Goal: Information Seeking & Learning: Understand process/instructions

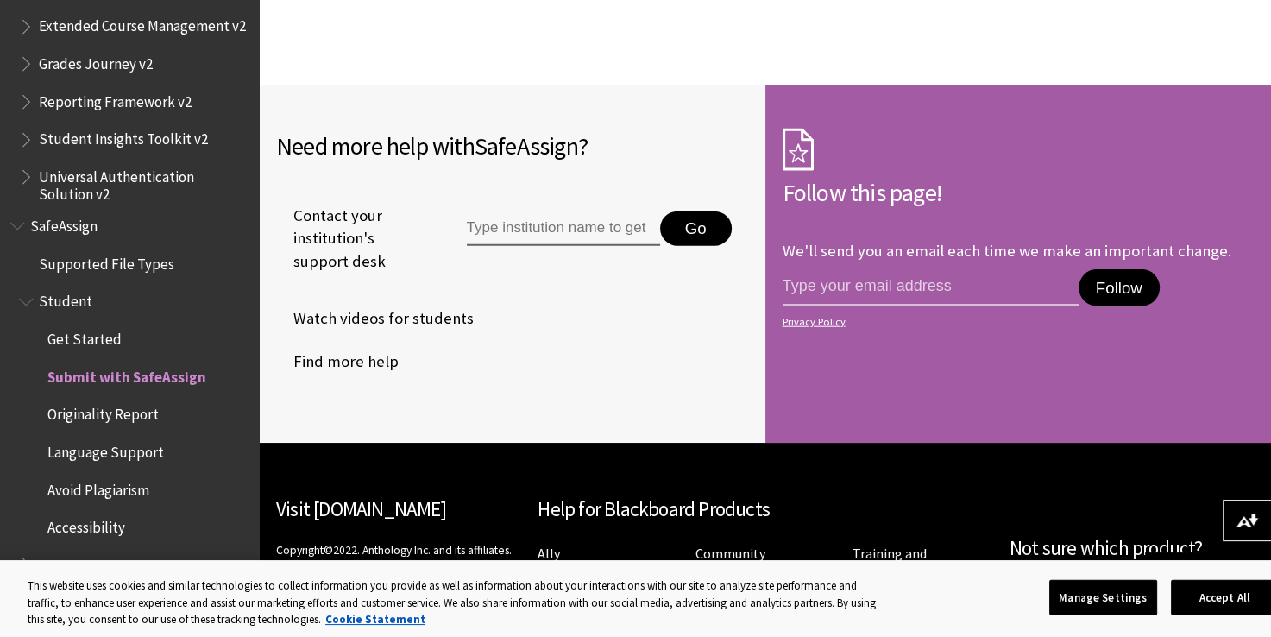
scroll to position [4083, 0]
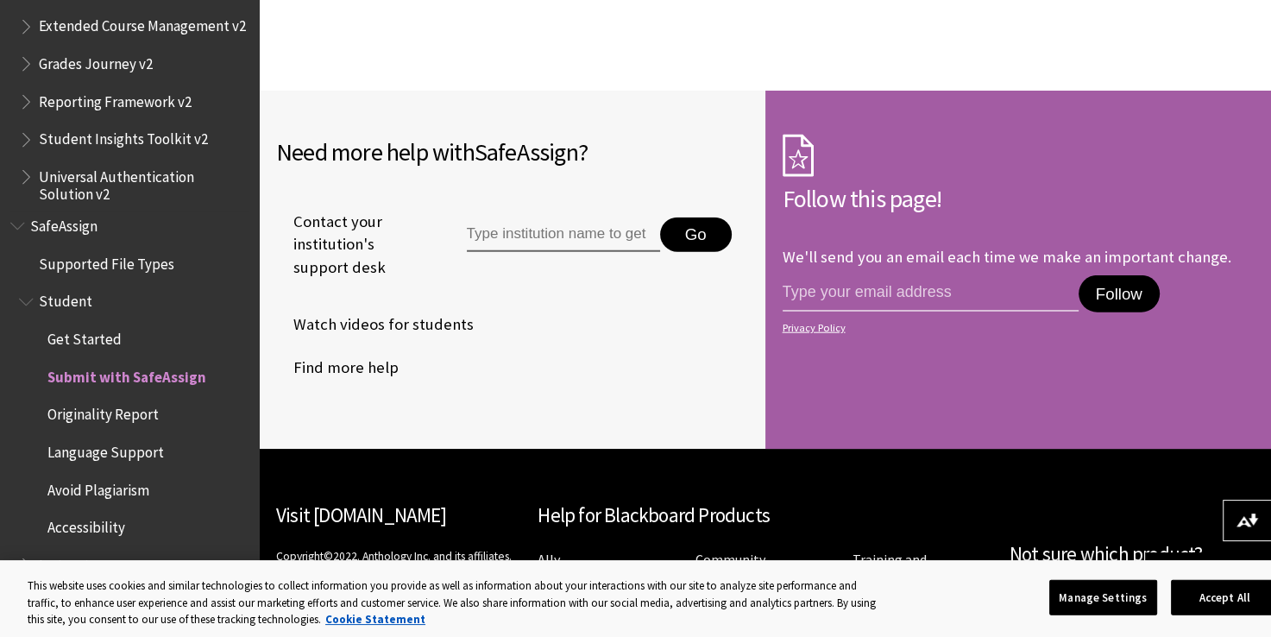
click at [130, 421] on span "Originality Report" at bounding box center [102, 411] width 111 height 23
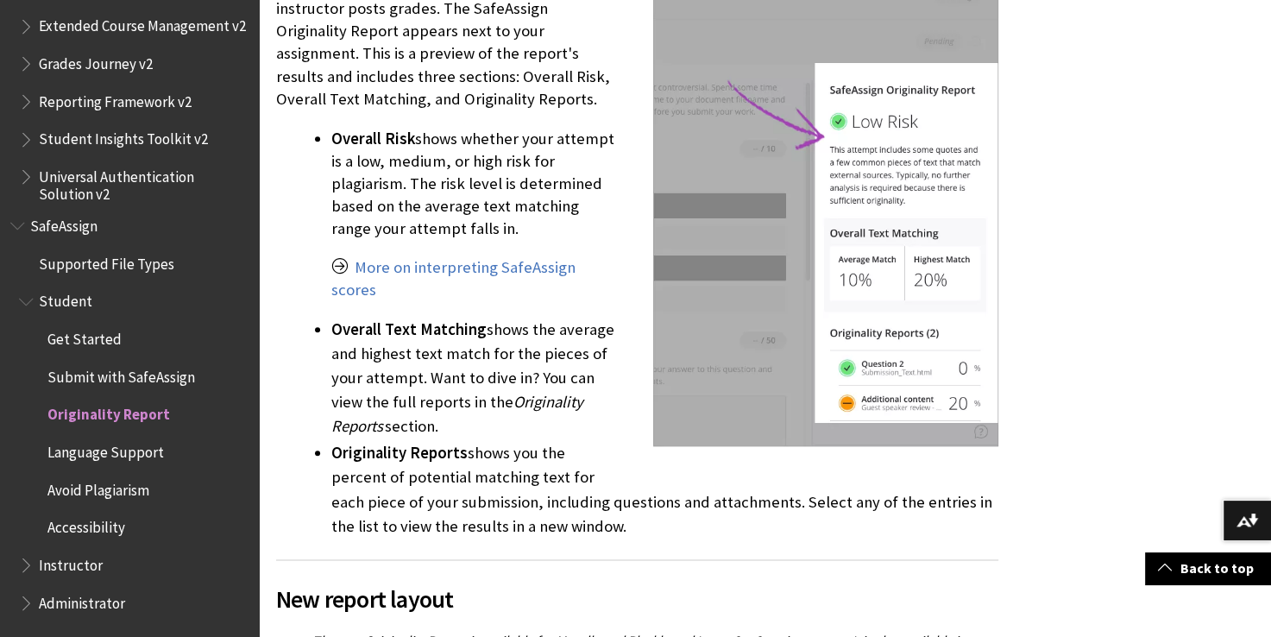
scroll to position [1878, 0]
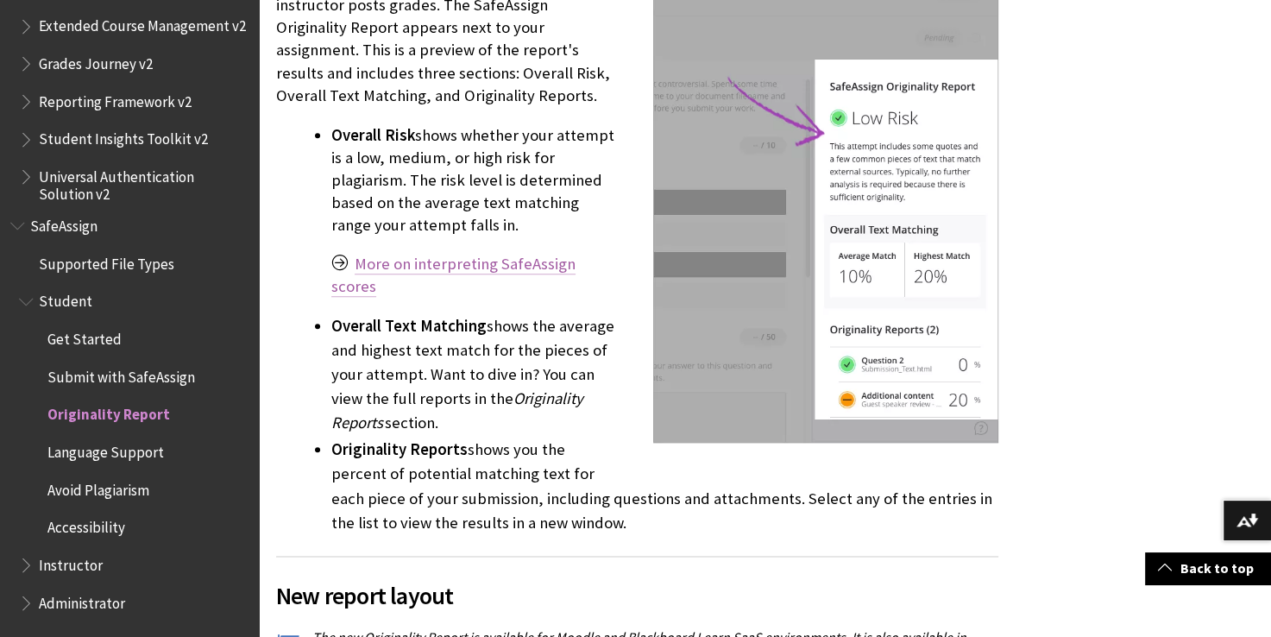
click at [488, 259] on link "More on interpreting SafeAssign scores" at bounding box center [453, 275] width 244 height 43
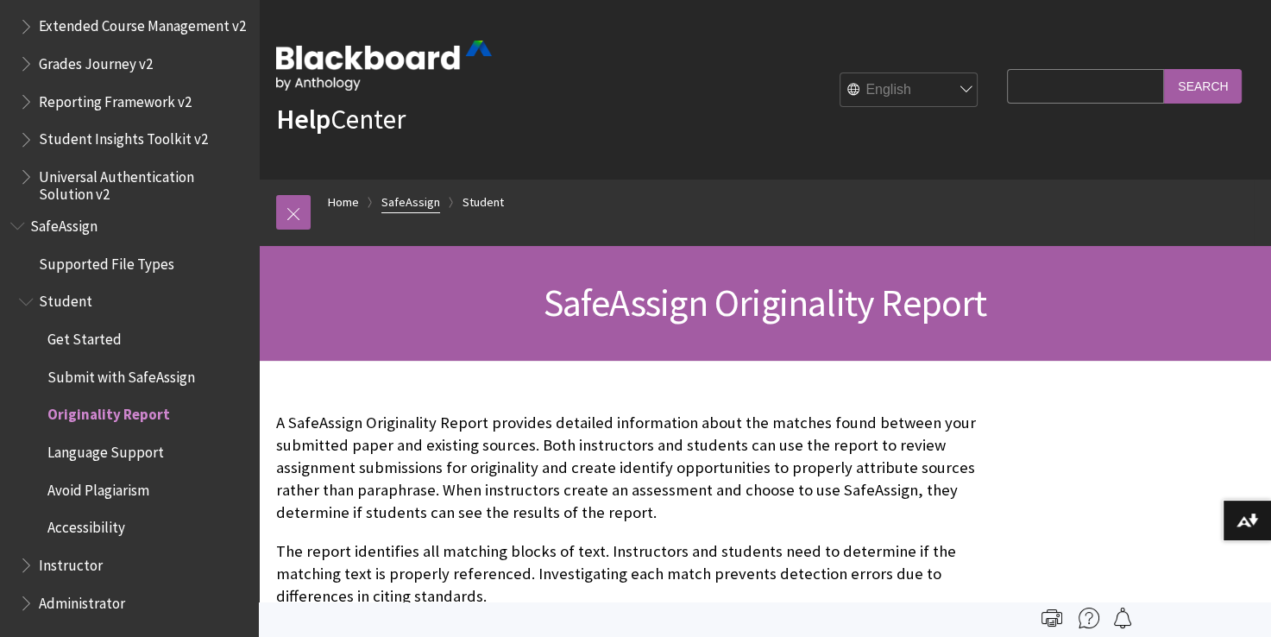
click at [427, 209] on link "SafeAssign" at bounding box center [410, 203] width 59 height 22
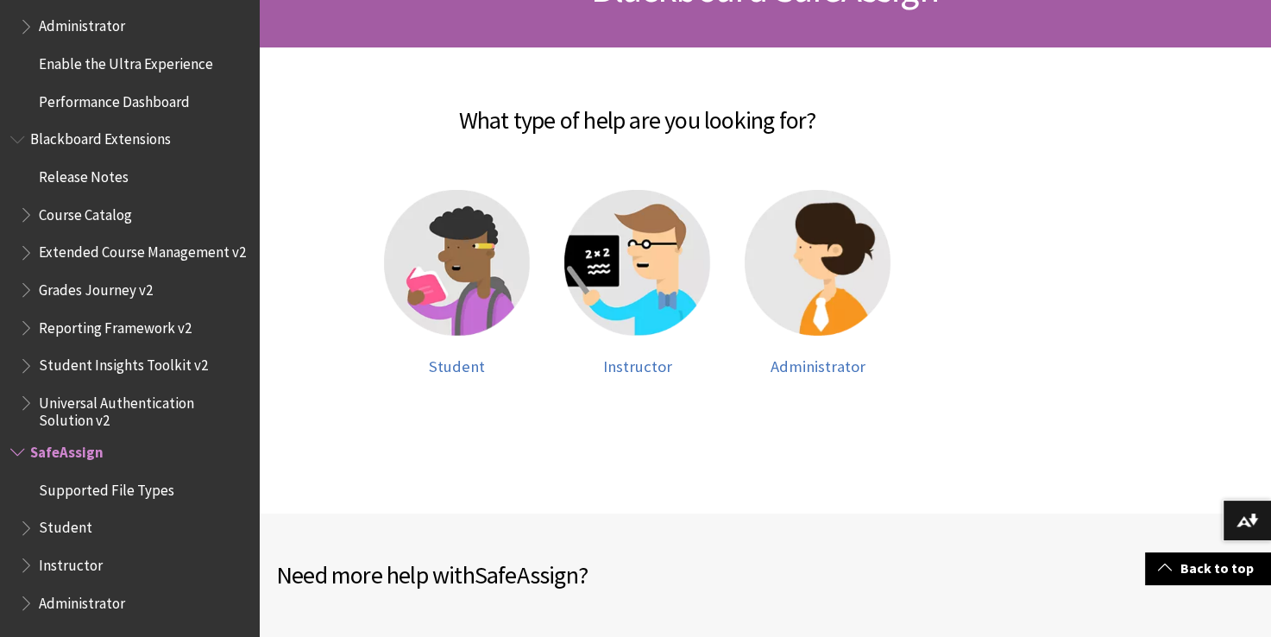
scroll to position [355, 0]
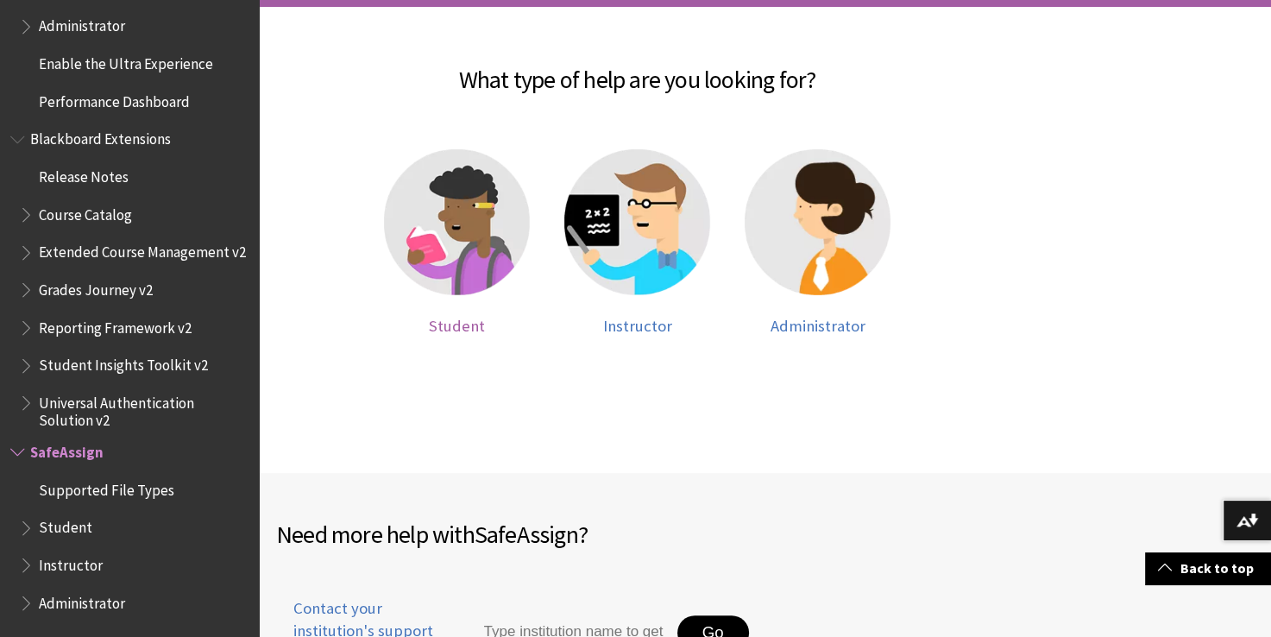
click at [458, 326] on span "Student" at bounding box center [457, 326] width 56 height 20
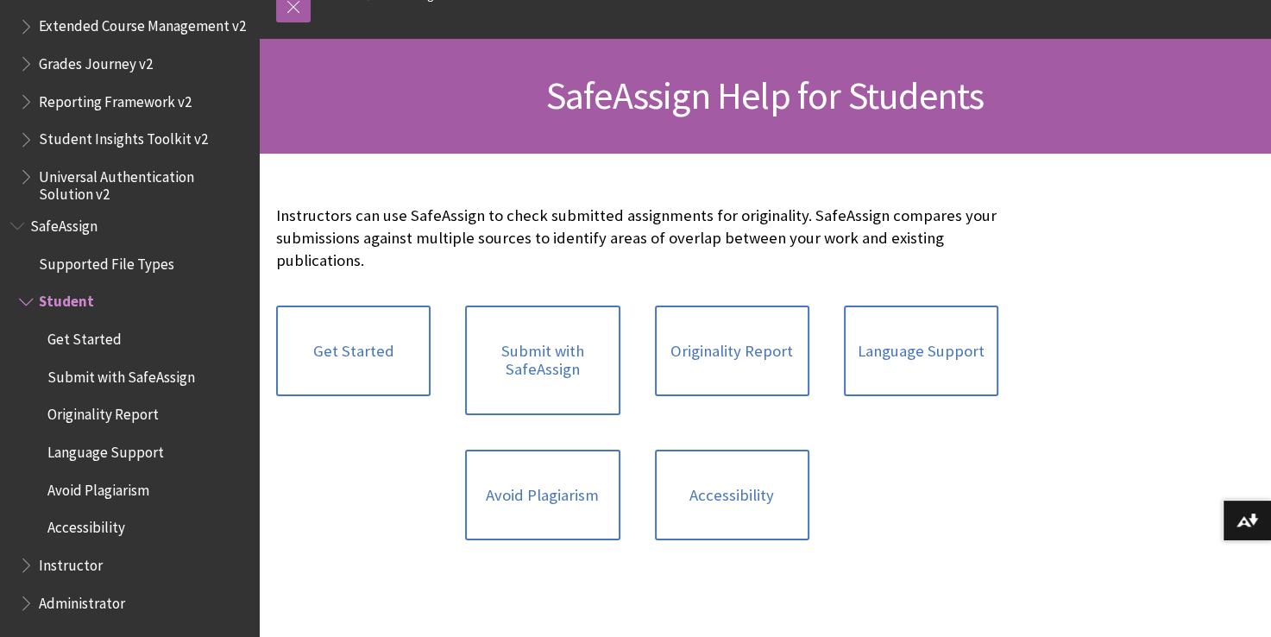
scroll to position [210, 0]
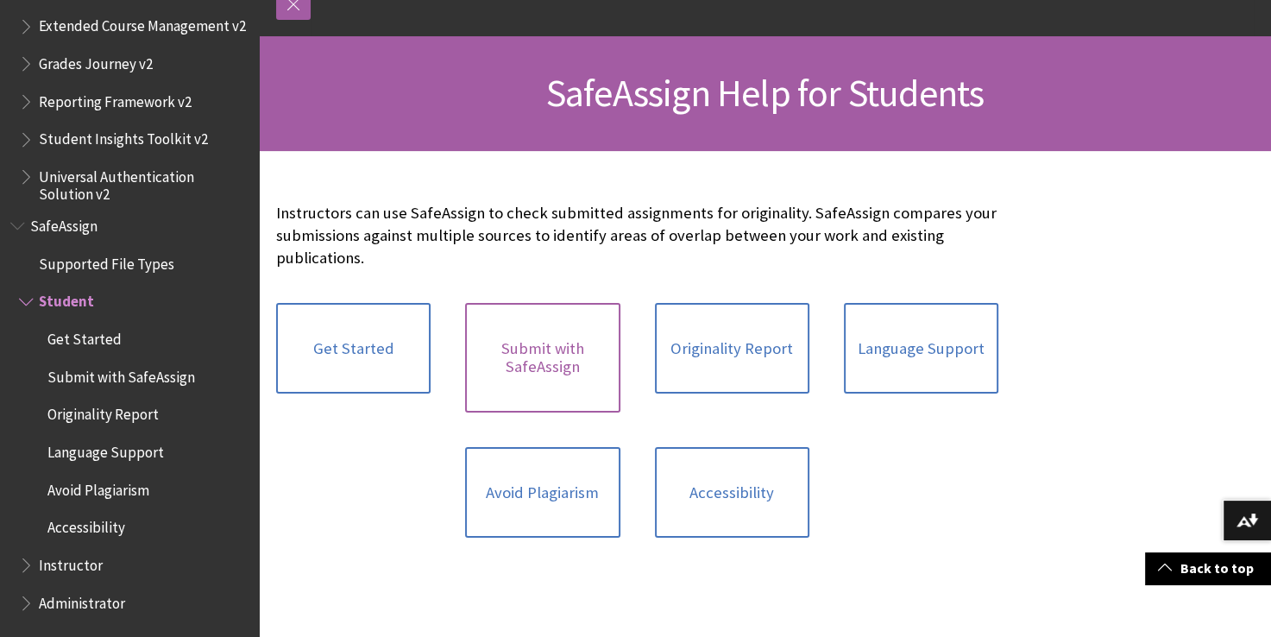
click at [518, 338] on link "Submit with SafeAssign" at bounding box center [542, 358] width 154 height 110
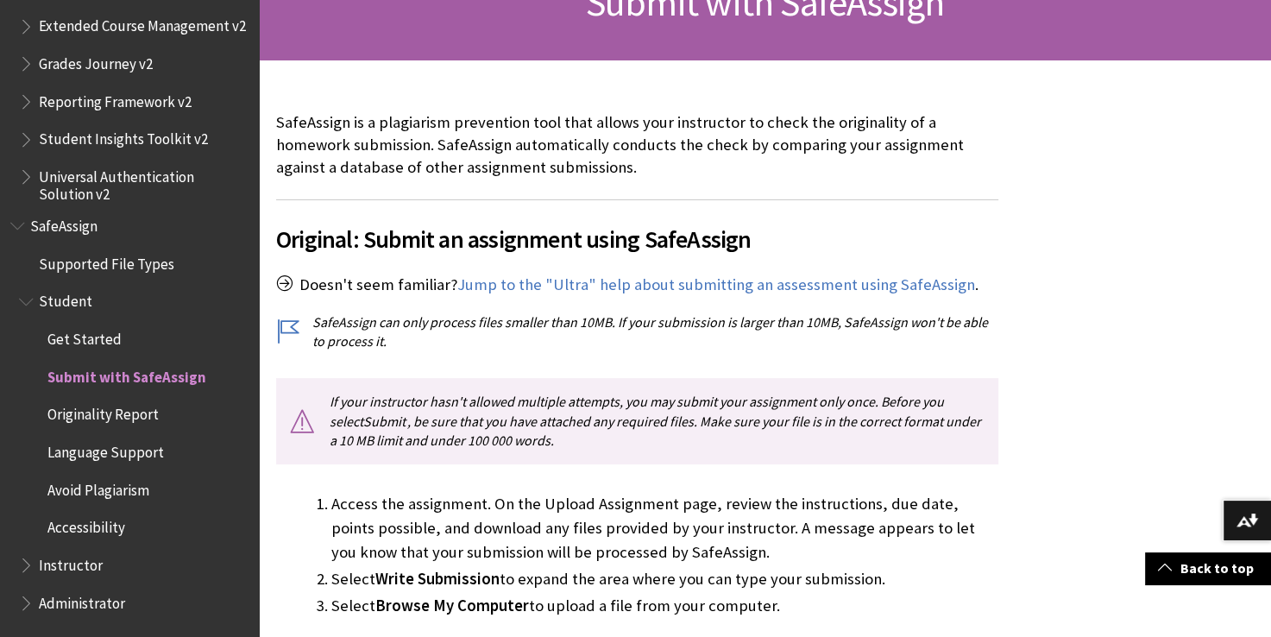
scroll to position [302, 0]
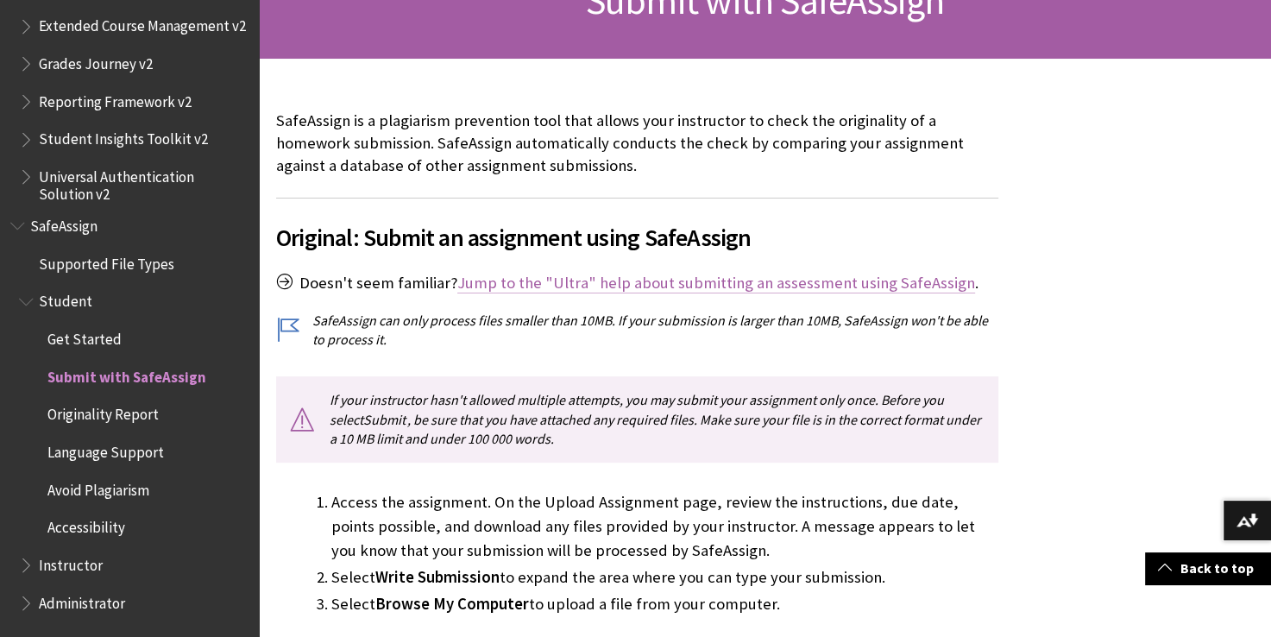
click at [516, 281] on link "Jump to the "Ultra" help about submitting an assessment using SafeAssign" at bounding box center [716, 283] width 518 height 21
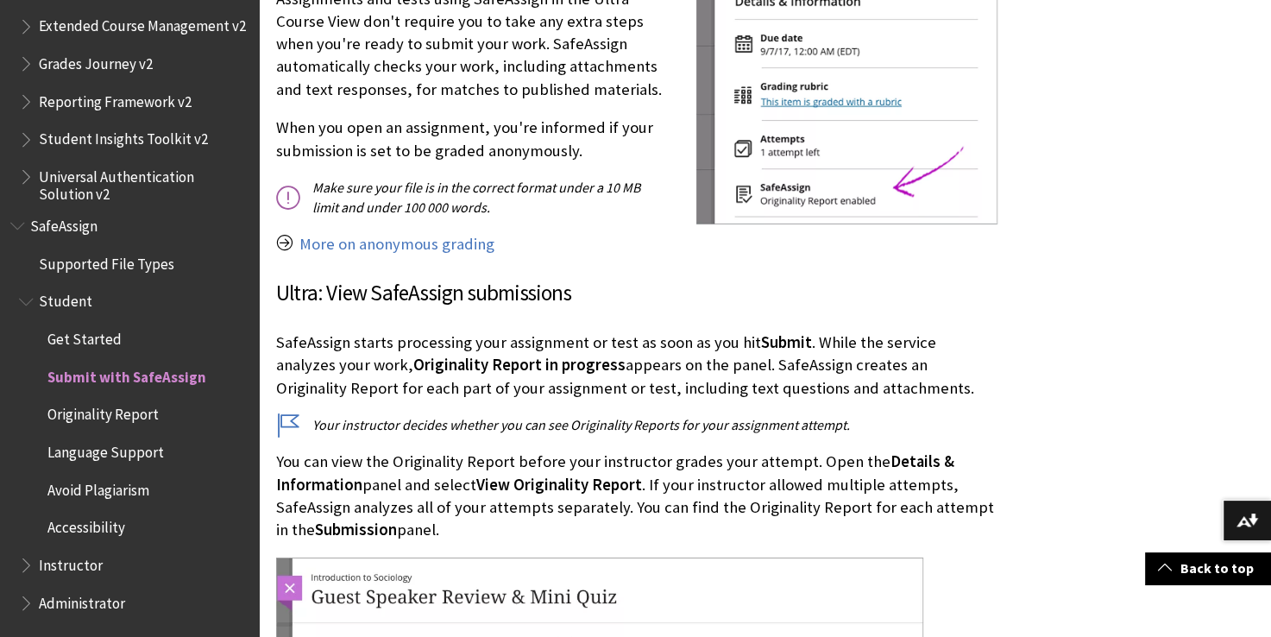
scroll to position [2314, 0]
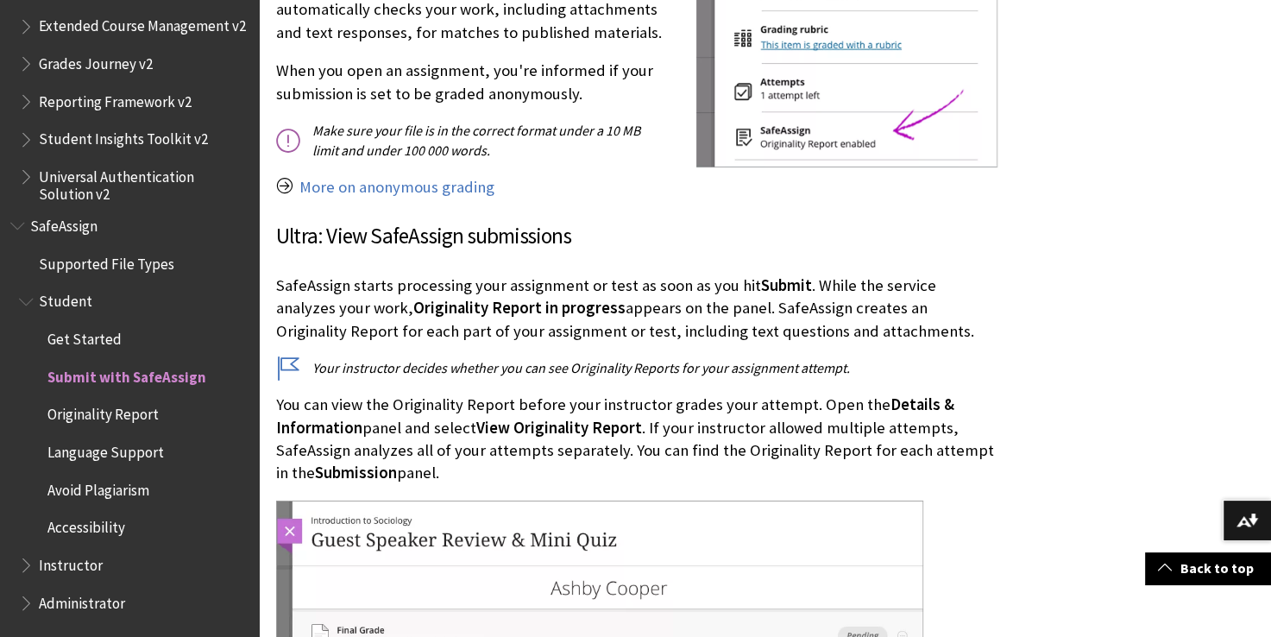
click at [290, 358] on p "Your instructor decides whether you can see Originality Reports for your assign…" at bounding box center [637, 367] width 722 height 19
click at [434, 192] on link "More on anonymous grading" at bounding box center [396, 187] width 195 height 21
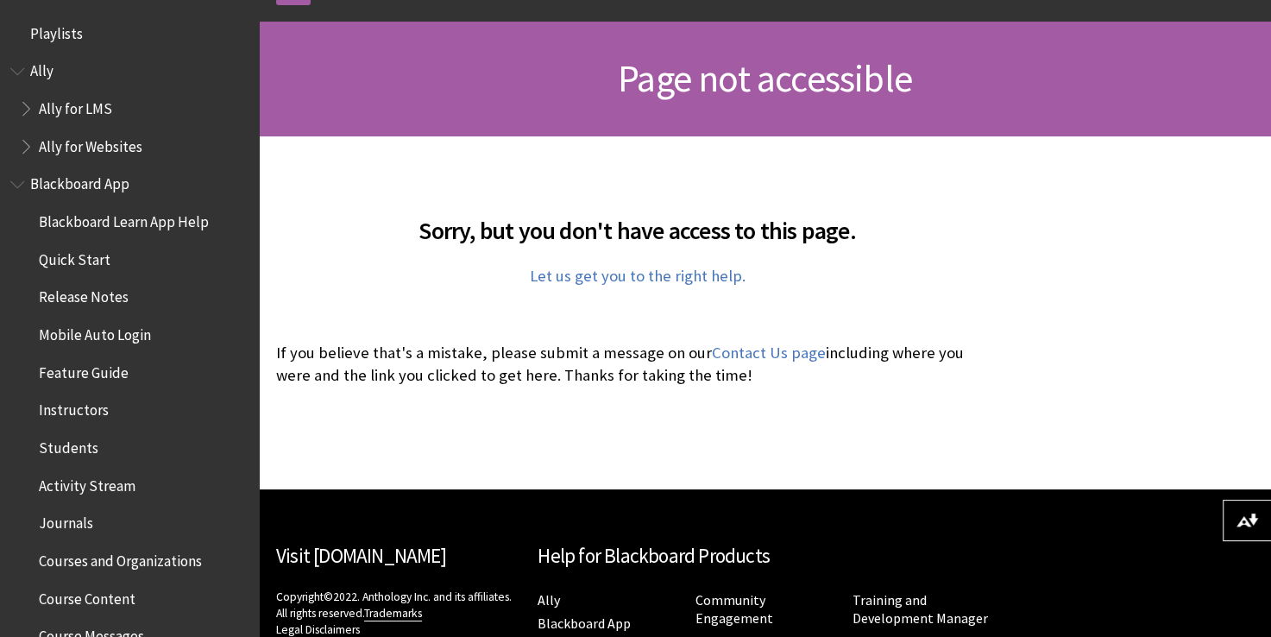
scroll to position [244, 0]
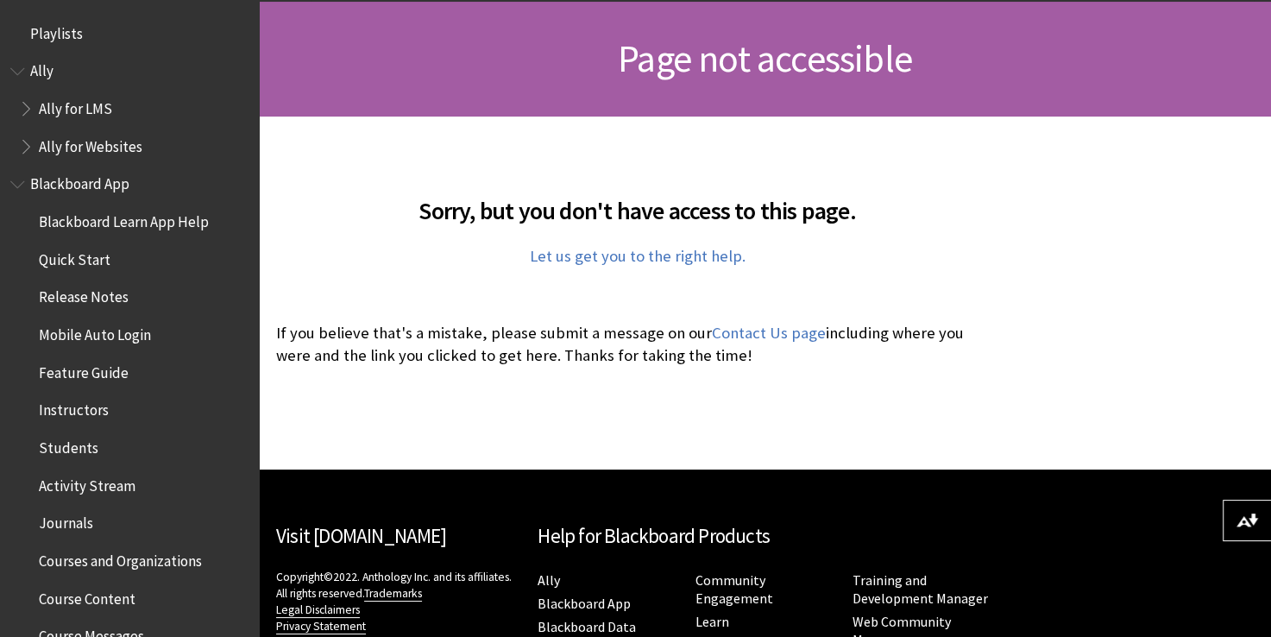
click at [576, 266] on p "Let us get you to the right help." at bounding box center [637, 256] width 722 height 22
click at [573, 259] on link "Let us get you to the right help." at bounding box center [638, 256] width 216 height 21
